Goal: Information Seeking & Learning: Learn about a topic

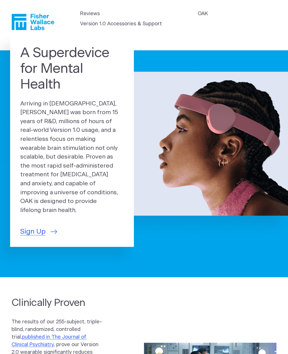
click at [30, 227] on span "Sign Up" at bounding box center [32, 232] width 25 height 10
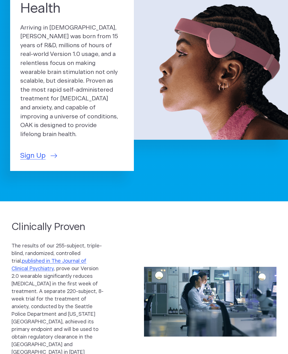
scroll to position [76, 0]
click at [29, 151] on span "Sign Up" at bounding box center [32, 156] width 25 height 10
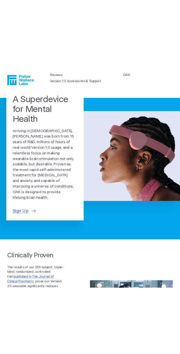
scroll to position [0, 0]
